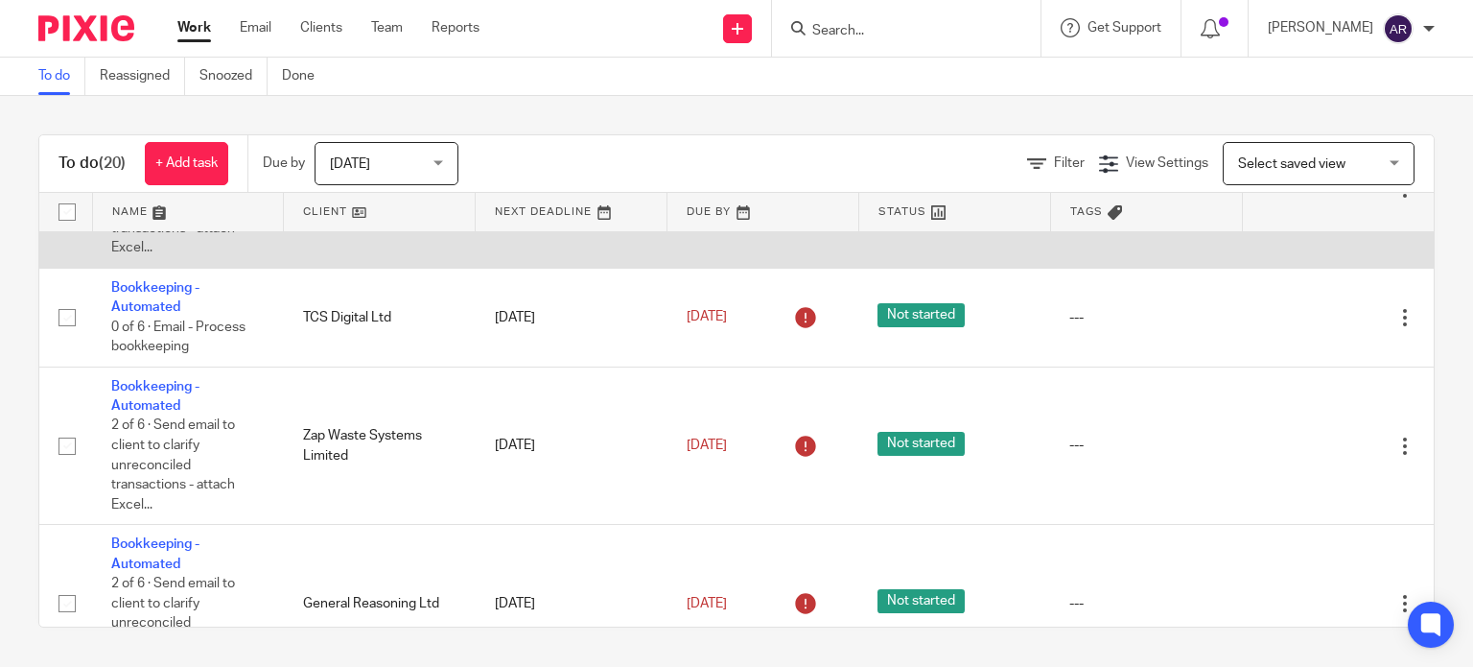
scroll to position [2493, 0]
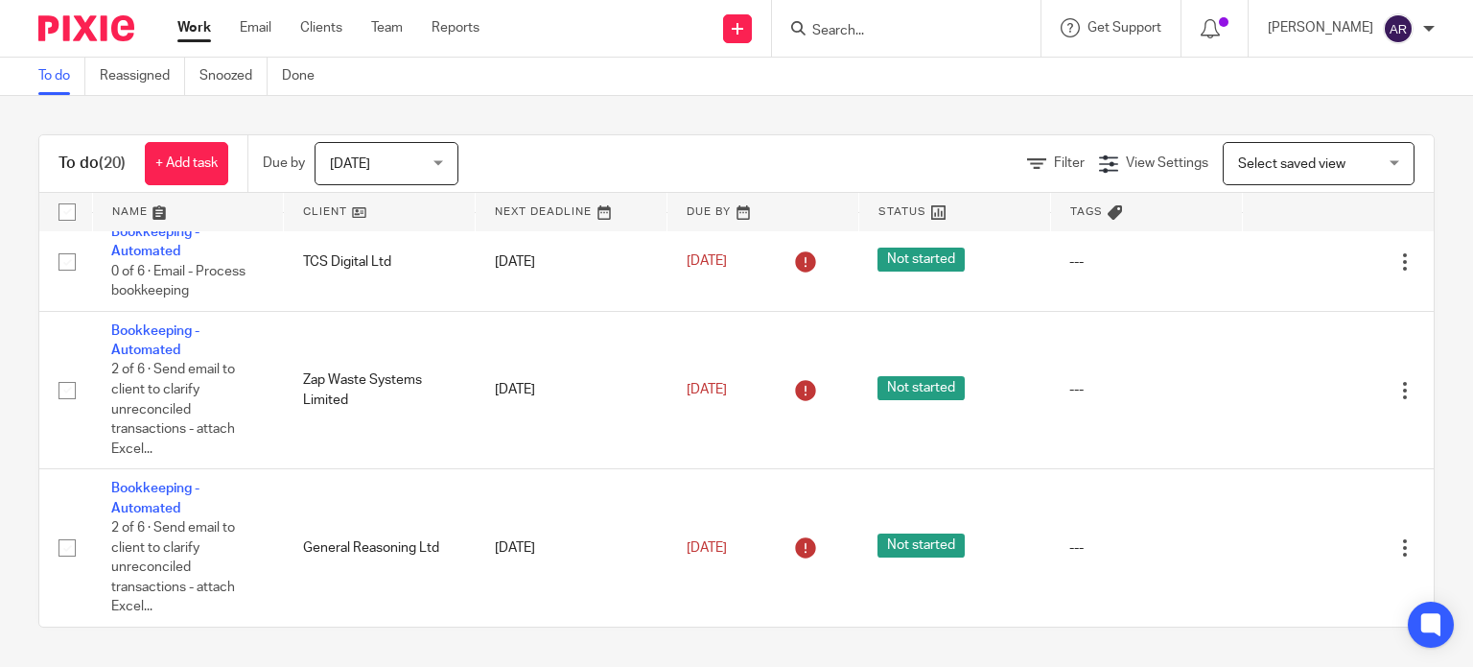
click at [810, 34] on input "Search" at bounding box center [896, 31] width 173 height 17
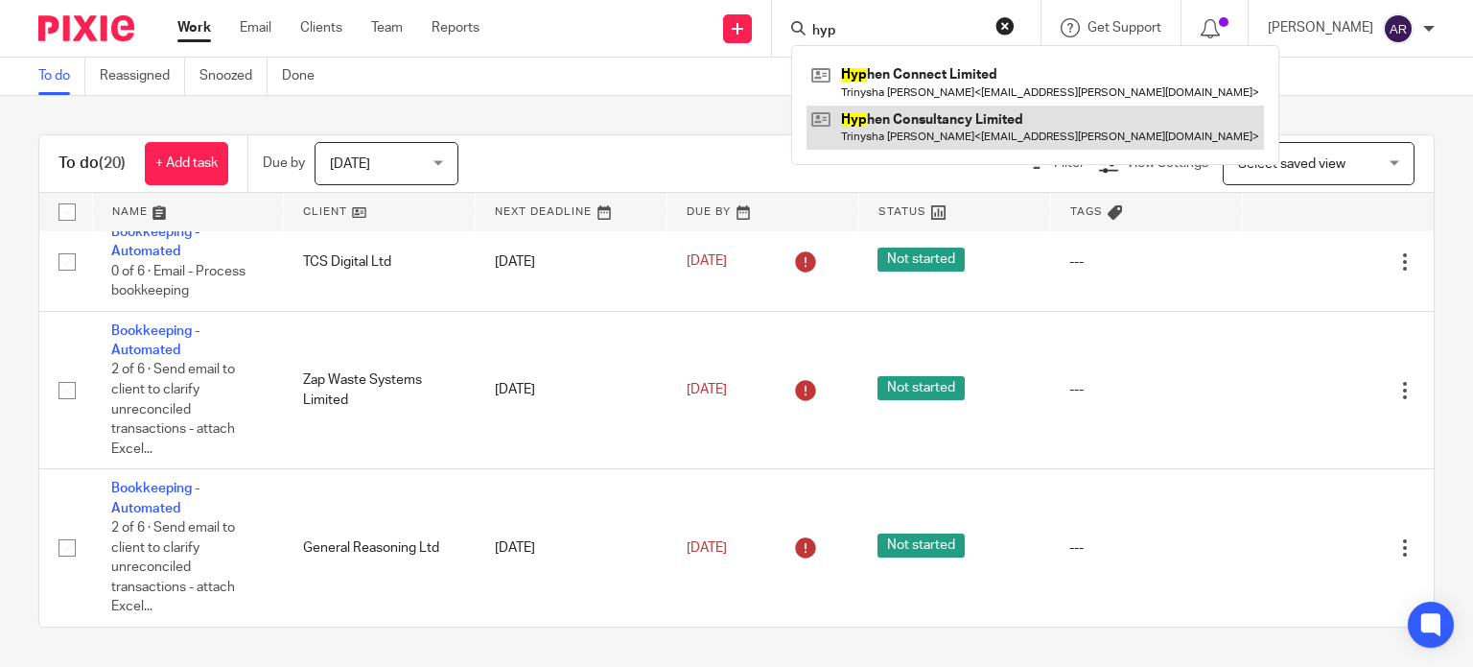
type input "hyp"
click at [819, 116] on link at bounding box center [1036, 128] width 458 height 44
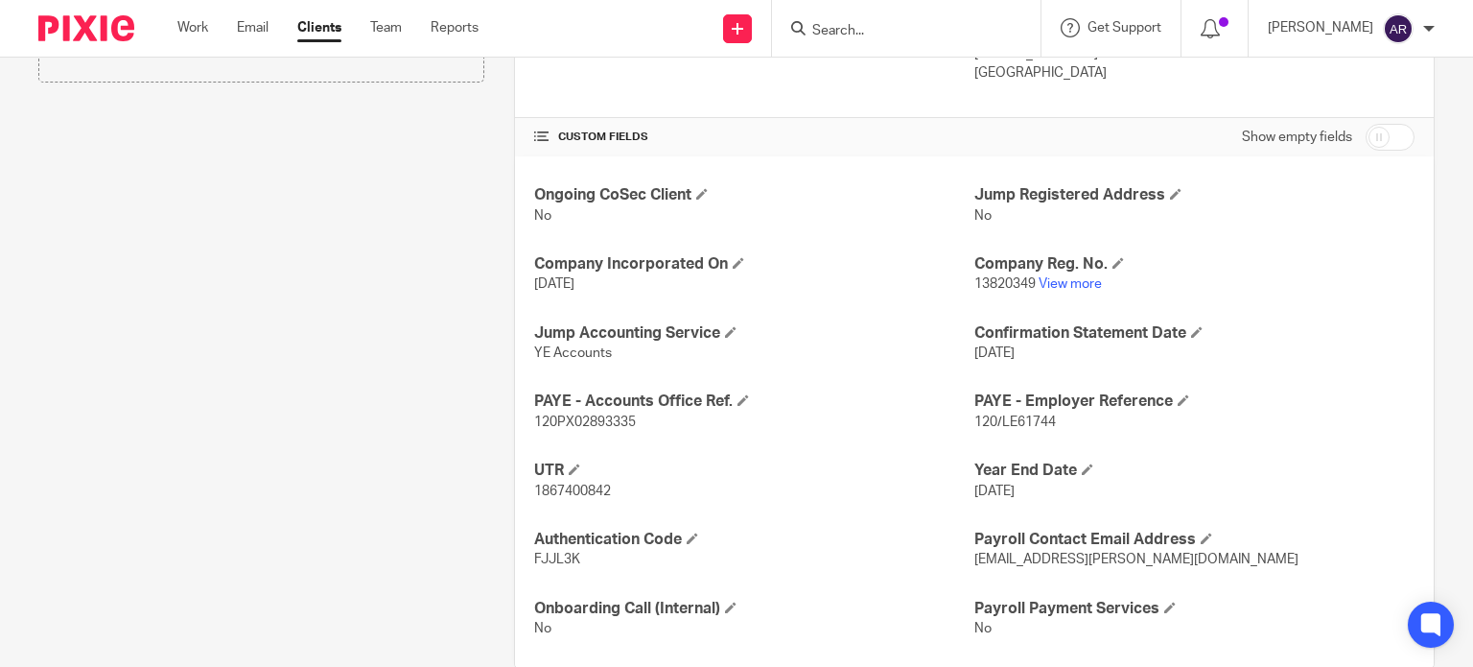
scroll to position [618, 0]
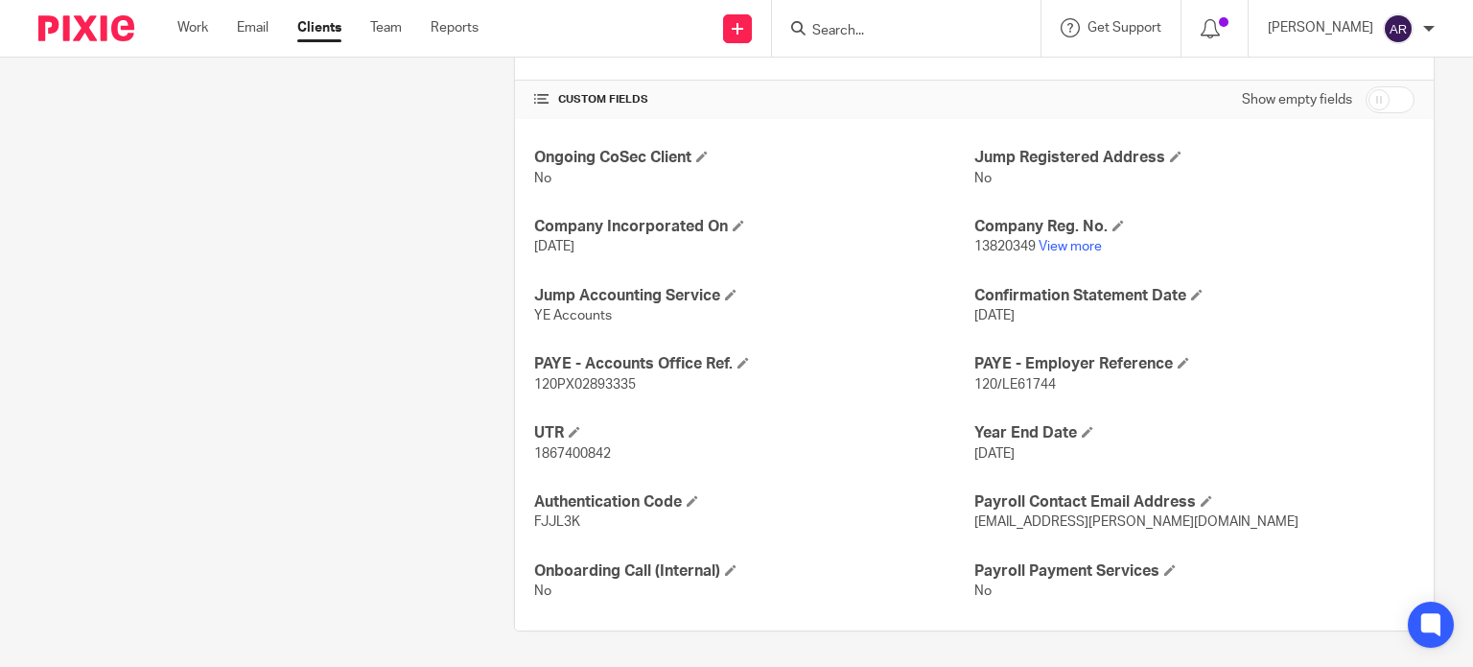
click at [561, 451] on span "1867400842" at bounding box center [572, 453] width 77 height 13
copy span "1867400842"
click at [862, 444] on p "1867400842" at bounding box center [754, 453] width 440 height 19
click at [1054, 245] on link "View more" at bounding box center [1070, 246] width 63 height 13
